Goal: Task Accomplishment & Management: Use online tool/utility

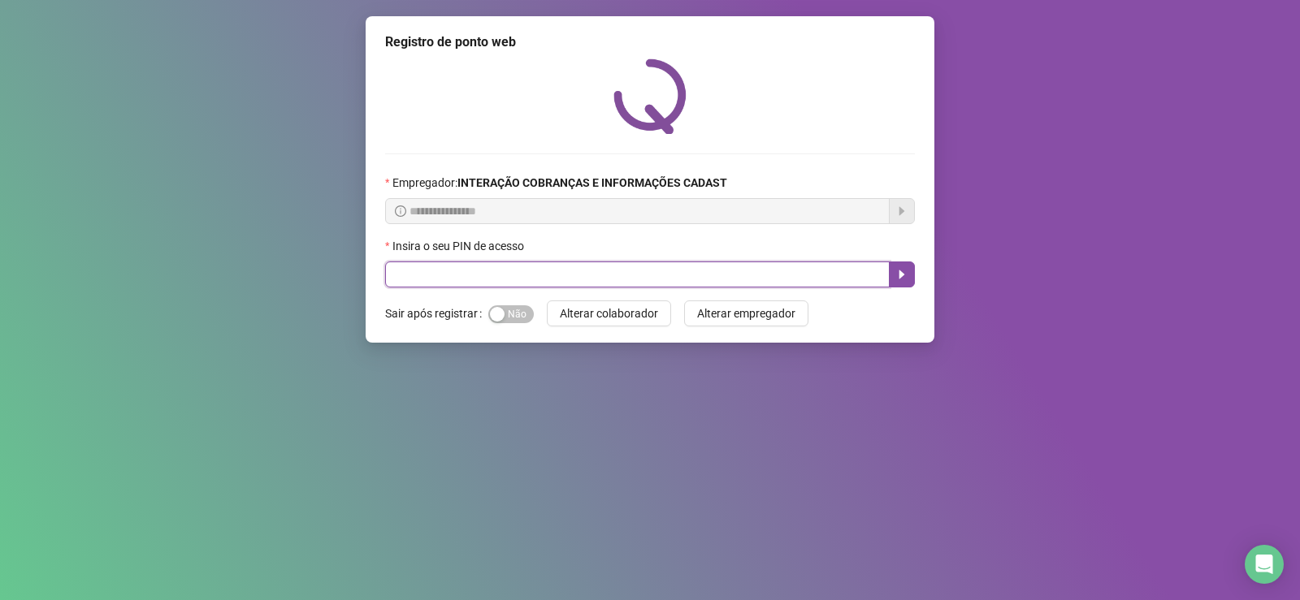
click at [718, 281] on input "text" at bounding box center [637, 275] width 504 height 26
type input "*****"
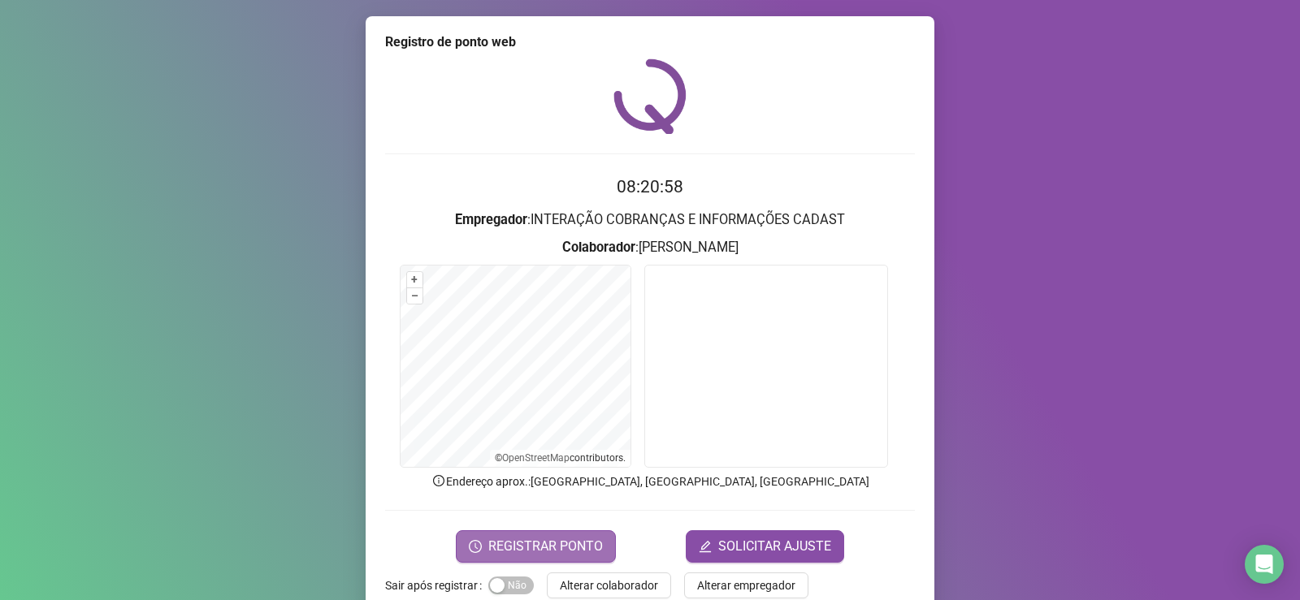
click at [528, 544] on span "REGISTRAR PONTO" at bounding box center [545, 546] width 115 height 19
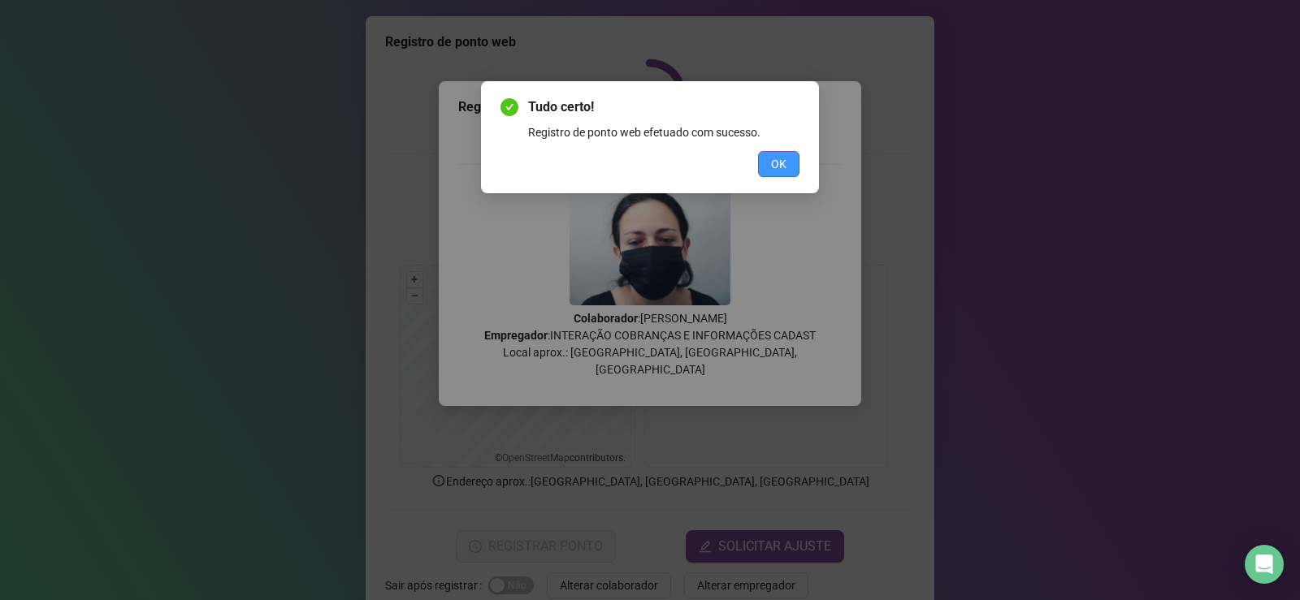
click at [774, 158] on span "OK" at bounding box center [778, 164] width 15 height 18
